Goal: Navigation & Orientation: Find specific page/section

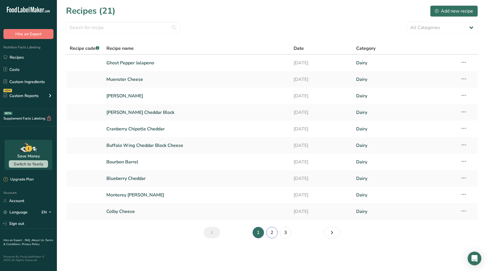
click at [271, 231] on link "2" at bounding box center [271, 232] width 11 height 11
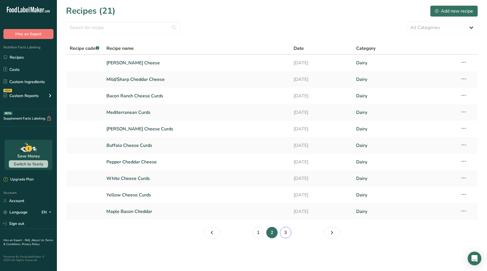
click at [285, 232] on link "3" at bounding box center [285, 232] width 11 height 11
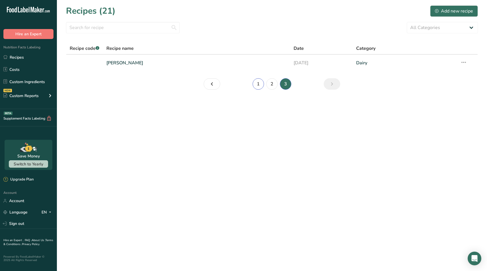
click at [259, 83] on link "1" at bounding box center [257, 83] width 11 height 11
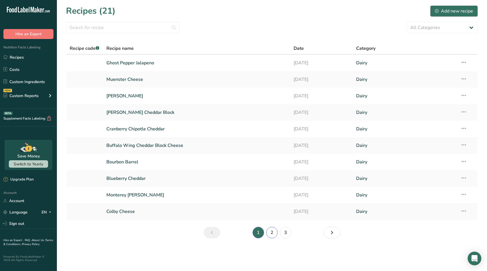
click at [271, 231] on link "2" at bounding box center [271, 232] width 11 height 11
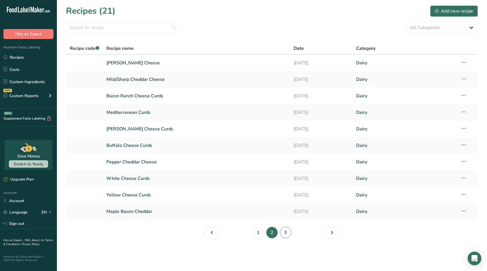
click at [284, 231] on link "3" at bounding box center [285, 232] width 11 height 11
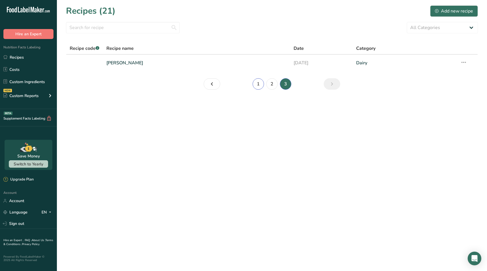
click at [258, 85] on link "1" at bounding box center [257, 83] width 11 height 11
